Goal: Task Accomplishment & Management: Complete application form

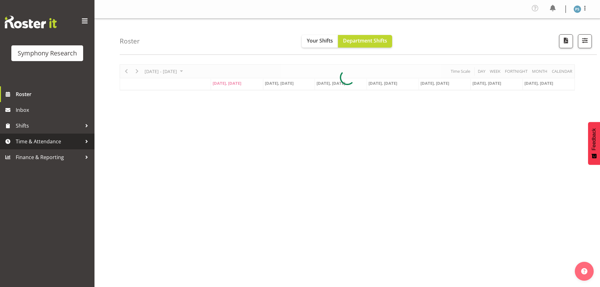
drag, startPoint x: 0, startPoint y: 0, endPoint x: 61, endPoint y: 144, distance: 156.6
click at [61, 144] on span "Time & Attendance" at bounding box center [49, 141] width 66 height 9
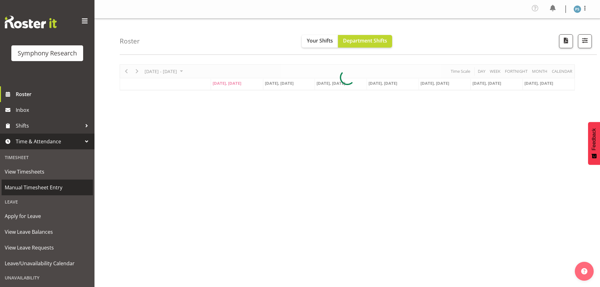
click at [57, 186] on span "Manual Timesheet Entry" at bounding box center [47, 187] width 85 height 9
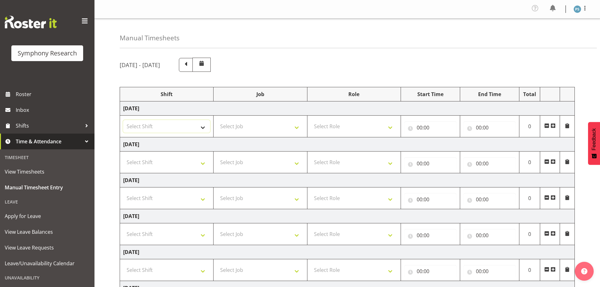
click at [205, 128] on select "Select Shift !!Weekend Residential (Roster IT Shift Label) *Business 9/10am ~ 4…" at bounding box center [166, 126] width 87 height 13
select select "4583"
click at [123, 120] on select "Select Shift !!Weekend Residential (Roster IT Shift Label) *Business 9/10am ~ 4…" at bounding box center [166, 126] width 87 height 13
click at [300, 128] on select "Select Job 550060 IF Admin 553492 World Poll Aus Wave 2 Main 2025 553493 World …" at bounding box center [260, 126] width 87 height 13
select select "715"
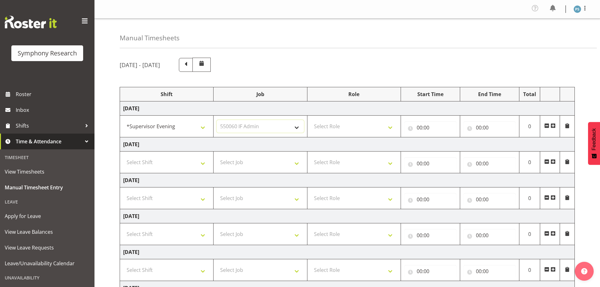
click at [217, 120] on select "Select Job 550060 IF Admin 553492 World Poll Aus Wave 2 Main 2025 553493 World …" at bounding box center [260, 126] width 87 height 13
click at [390, 126] on select "Select Role Supervisor Briefing Interviewing" at bounding box center [354, 126] width 87 height 13
select select "45"
click at [311, 120] on select "Select Role Supervisor Briefing Interviewing" at bounding box center [354, 126] width 87 height 13
click at [420, 128] on input "00:00" at bounding box center [430, 127] width 53 height 13
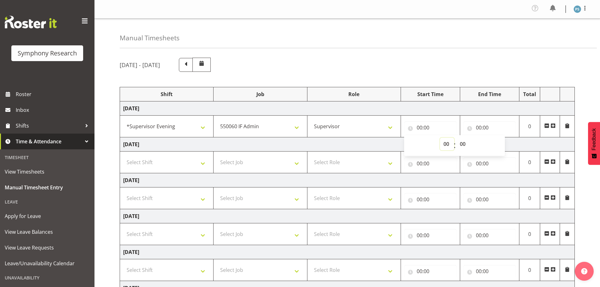
click at [447, 144] on select "00 01 02 03 04 05 06 07 08 09 10 11 12 13 14 15 16 17 18 19 20 21 22 23" at bounding box center [447, 144] width 14 height 13
select select "15"
click at [440, 138] on select "00 01 02 03 04 05 06 07 08 09 10 11 12 13 14 15 16 17 18 19 20 21 22 23" at bounding box center [447, 144] width 14 height 13
type input "15:00"
click at [463, 142] on select "00 01 02 03 04 05 06 07 08 09 10 11 12 13 14 15 16 17 18 19 20 21 22 23 24 25 2…" at bounding box center [463, 144] width 14 height 13
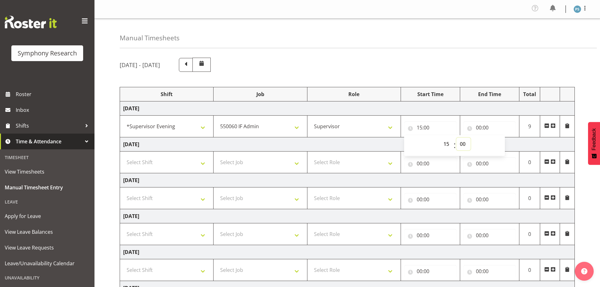
select select "45"
click at [456, 138] on select "00 01 02 03 04 05 06 07 08 09 10 11 12 13 14 15 16 17 18 19 20 21 22 23 24 25 2…" at bounding box center [463, 144] width 14 height 13
type input "15:45"
click at [479, 128] on input "00:00" at bounding box center [489, 127] width 53 height 13
click at [504, 143] on select "00 01 02 03 04 05 06 07 08 09 10 11 12 13 14 15 16 17 18 19 20 21 22 23" at bounding box center [506, 144] width 14 height 13
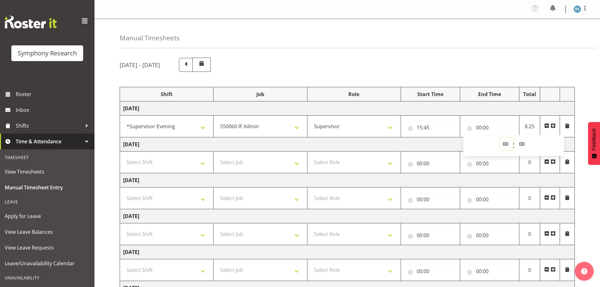
select select "16"
click at [499, 138] on select "00 01 02 03 04 05 06 07 08 09 10 11 12 13 14 15 16 17 18 19 20 21 22 23" at bounding box center [506, 144] width 14 height 13
type input "16:00"
click at [553, 126] on span at bounding box center [552, 125] width 5 height 5
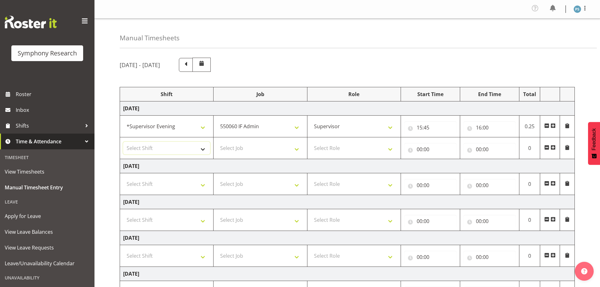
click at [202, 150] on select "Select Shift !!Weekend Residential (Roster IT Shift Label) *Business 9/10am ~ 4…" at bounding box center [166, 148] width 87 height 13
select select "4583"
click at [123, 142] on select "Select Shift !!Weekend Residential (Roster IT Shift Label) *Business 9/10am ~ 4…" at bounding box center [166, 148] width 87 height 13
click at [294, 150] on select "Select Job 550060 IF Admin 553492 World Poll Aus Wave 2 Main 2025 553493 World …" at bounding box center [260, 148] width 87 height 13
select select "10527"
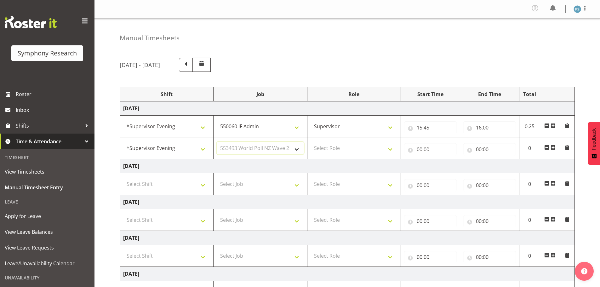
click at [217, 142] on select "Select Job 550060 IF Admin 553492 World Poll Aus Wave 2 Main 2025 553493 World …" at bounding box center [260, 148] width 87 height 13
click at [387, 150] on select "Select Role Supervisor Briefing Interviewing" at bounding box center [354, 148] width 87 height 13
select select "45"
click at [311, 142] on select "Select Role Supervisor Briefing Interviewing" at bounding box center [354, 148] width 87 height 13
click at [419, 150] on input "00:00" at bounding box center [430, 149] width 53 height 13
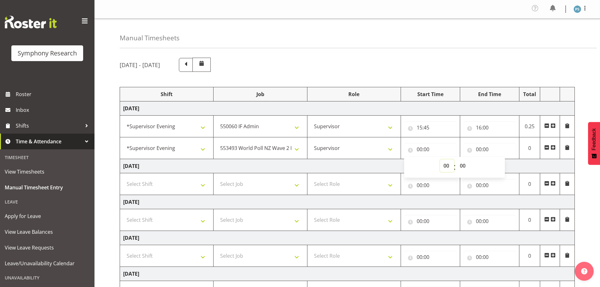
click at [446, 164] on select "00 01 02 03 04 05 06 07 08 09 10 11 12 13 14 15 16 17 18 19 20 21 22 23" at bounding box center [447, 165] width 14 height 13
select select "16"
click at [440, 159] on select "00 01 02 03 04 05 06 07 08 09 10 11 12 13 14 15 16 17 18 19 20 21 22 23" at bounding box center [447, 165] width 14 height 13
type input "16:00"
click at [465, 165] on select "00 01 02 03 04 05 06 07 08 09 10 11 12 13 14 15 16 17 18 19 20 21 22 23 24 25 2…" at bounding box center [463, 165] width 14 height 13
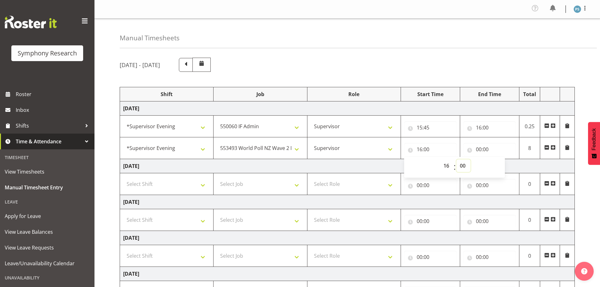
select select "30"
click at [456, 159] on select "00 01 02 03 04 05 06 07 08 09 10 11 12 13 14 15 16 17 18 19 20 21 22 23 24 25 2…" at bounding box center [463, 165] width 14 height 13
type input "16:30"
click at [479, 148] on input "00:00" at bounding box center [489, 149] width 53 height 13
click at [507, 166] on select "00 01 02 03 04 05 06 07 08 09 10 11 12 13 14 15 16 17 18 19 20 21 22 23" at bounding box center [506, 165] width 14 height 13
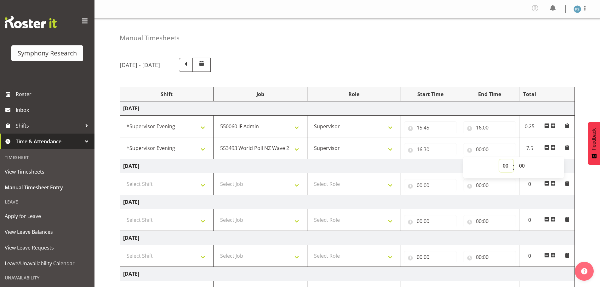
select select "19"
click at [499, 159] on select "00 01 02 03 04 05 06 07 08 09 10 11 12 13 14 15 16 17 18 19 20 21 22 23" at bounding box center [506, 165] width 14 height 13
type input "19:00"
click at [505, 165] on select "00 01 02 03 04 05 06 07 08 09 10 11 12 13 14 15 16 17 18 19 20 21 22 23" at bounding box center [506, 165] width 14 height 13
select select "20"
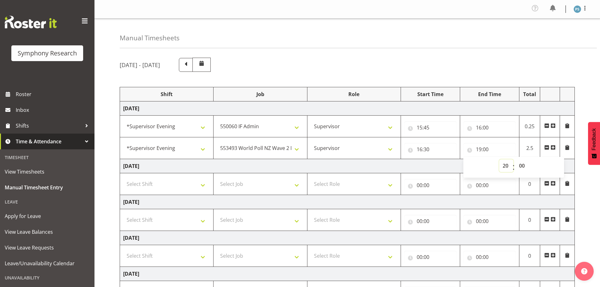
click at [499, 159] on select "00 01 02 03 04 05 06 07 08 09 10 11 12 13 14 15 16 17 18 19 20 21 22 23" at bounding box center [506, 165] width 14 height 13
type input "20:00"
click at [524, 166] on select "00 01 02 03 04 05 06 07 08 09 10 11 12 13 14 15 16 17 18 19 20 21 22 23 24 25 2…" at bounding box center [523, 165] width 14 height 13
select select "30"
click at [516, 159] on select "00 01 02 03 04 05 06 07 08 09 10 11 12 13 14 15 16 17 18 19 20 21 22 23 24 25 2…" at bounding box center [523, 165] width 14 height 13
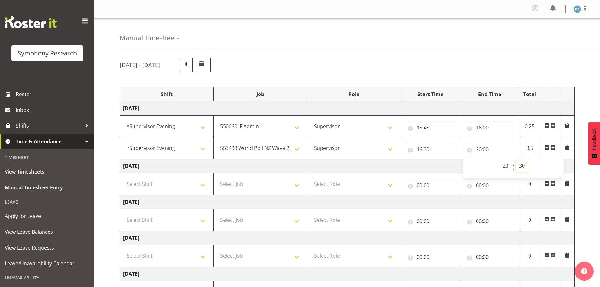
type input "20:30"
click at [553, 145] on span at bounding box center [552, 147] width 5 height 5
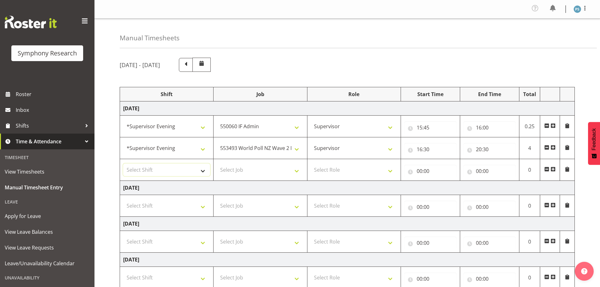
click at [205, 172] on select "Select Shift !!Weekend Residential (Roster IT Shift Label) *Business 9/10am ~ 4…" at bounding box center [166, 169] width 87 height 13
select select "4583"
click at [123, 163] on select "Select Shift !!Weekend Residential (Roster IT Shift Label) *Business 9/10am ~ 4…" at bounding box center [166, 169] width 87 height 13
click at [297, 171] on select "Select Job 550060 IF Admin 553492 World Poll Aus Wave 2 Main 2025 553493 World …" at bounding box center [260, 169] width 87 height 13
select select "10499"
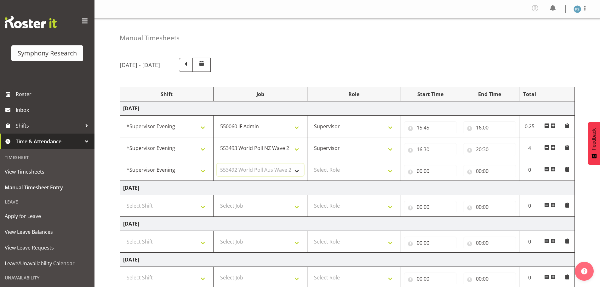
click at [217, 163] on select "Select Job 550060 IF Admin 553492 World Poll Aus Wave 2 Main 2025 553493 World …" at bounding box center [260, 169] width 87 height 13
click at [391, 171] on select "Select Role Supervisor Briefing Interviewing" at bounding box center [354, 169] width 87 height 13
select select "45"
click at [311, 163] on select "Select Role Supervisor Briefing Interviewing" at bounding box center [354, 169] width 87 height 13
click at [419, 169] on input "00:00" at bounding box center [430, 171] width 53 height 13
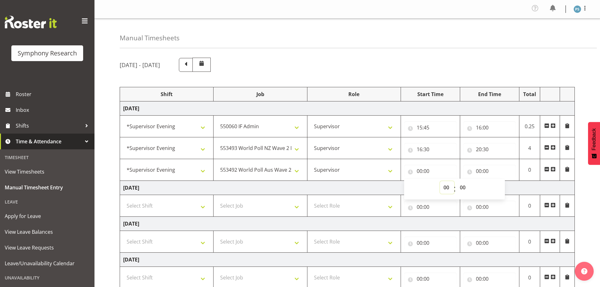
click at [447, 190] on select "00 01 02 03 04 05 06 07 08 09 10 11 12 13 14 15 16 17 18 19 20 21 22 23" at bounding box center [447, 187] width 14 height 13
select select "20"
click at [440, 181] on select "00 01 02 03 04 05 06 07 08 09 10 11 12 13 14 15 16 17 18 19 20 21 22 23" at bounding box center [447, 187] width 14 height 13
type input "20:00"
click at [465, 188] on select "00 01 02 03 04 05 06 07 08 09 10 11 12 13 14 15 16 17 18 19 20 21 22 23 24 25 2…" at bounding box center [463, 187] width 14 height 13
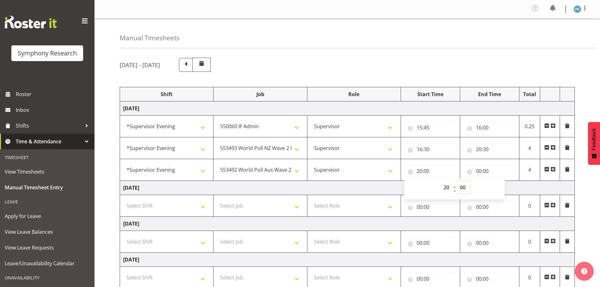
select select "30"
click at [456, 181] on select "00 01 02 03 04 05 06 07 08 09 10 11 12 13 14 15 16 17 18 19 20 21 22 23 24 25 2…" at bounding box center [463, 187] width 14 height 13
type input "20:30"
click at [480, 170] on input "00:00" at bounding box center [489, 171] width 53 height 13
click at [504, 186] on select "00 01 02 03 04 05 06 07 08 09 10 11 12 13 14 15 16 17 18 19 20 21 22 23" at bounding box center [506, 187] width 14 height 13
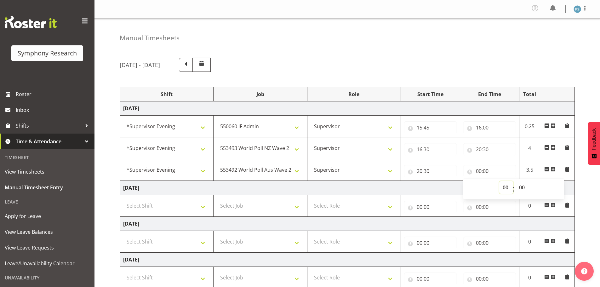
select select "23"
click at [499, 181] on select "00 01 02 03 04 05 06 07 08 09 10 11 12 13 14 15 16 17 18 19 20 21 22 23" at bounding box center [506, 187] width 14 height 13
type input "23:00"
click at [522, 185] on select "00 01 02 03 04 05 06 07 08 09 10 11 12 13 14 15 16 17 18 19 20 21 22 23 24 25 2…" at bounding box center [523, 187] width 14 height 13
select select "30"
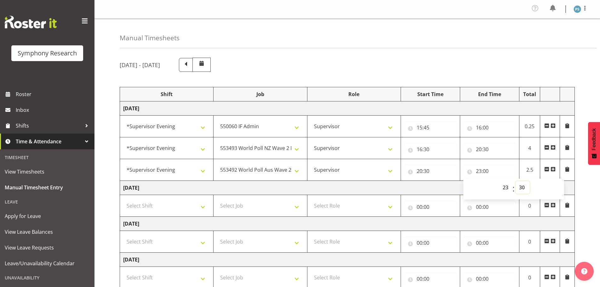
click at [516, 181] on select "00 01 02 03 04 05 06 07 08 09 10 11 12 13 14 15 16 17 18 19 20 21 22 23 24 25 2…" at bounding box center [523, 187] width 14 height 13
type input "23:30"
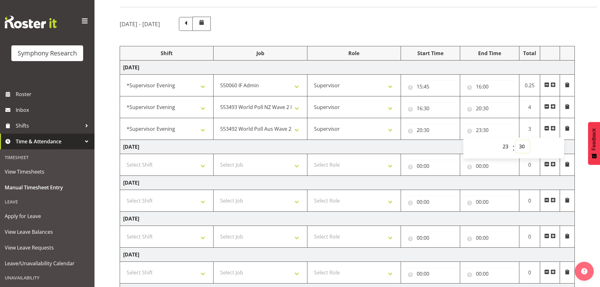
scroll to position [149, 0]
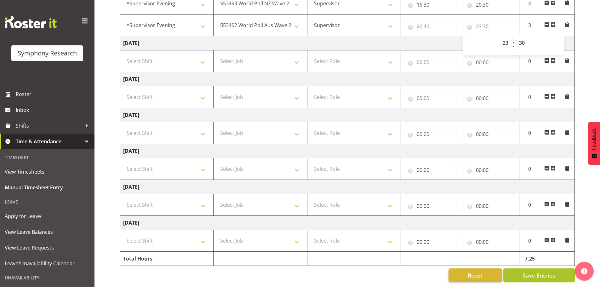
click at [535, 268] on button "Save Entries" at bounding box center [538, 275] width 71 height 14
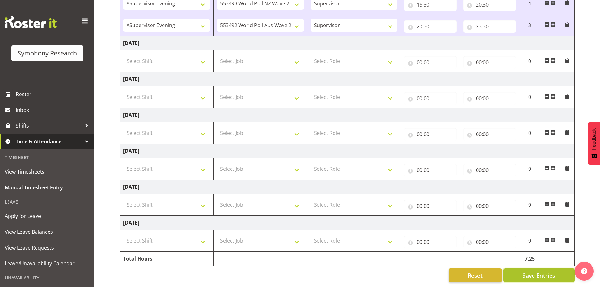
drag, startPoint x: 537, startPoint y: 267, endPoint x: 540, endPoint y: 266, distance: 3.2
click at [537, 271] on span "Save Entries" at bounding box center [538, 275] width 33 height 8
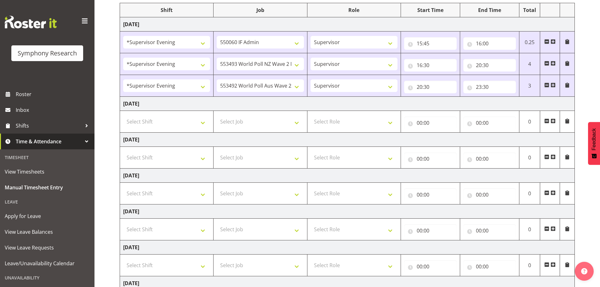
scroll to position [0, 0]
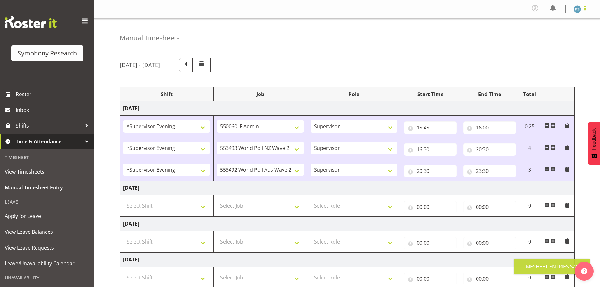
click at [584, 11] on span at bounding box center [585, 8] width 8 height 8
click at [563, 34] on link "Log Out" at bounding box center [558, 34] width 60 height 11
